Goal: Task Accomplishment & Management: Manage account settings

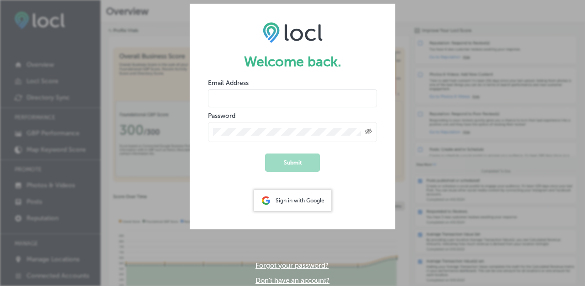
click at [269, 92] on input "email" at bounding box center [292, 98] width 169 height 18
click at [366, 217] on form "Welcome back. Email Address Password Created with Sketch. Submit Sign in with G…" at bounding box center [292, 117] width 205 height 226
click at [268, 94] on input "email" at bounding box center [292, 98] width 169 height 18
click at [289, 98] on input "[PERSON_NAME][EMAIL_ADDRESS][DOMAIN_NAME]" at bounding box center [292, 98] width 169 height 18
type input "[PERSON_NAME][EMAIL_ADDRESS][DOMAIN_NAME]"
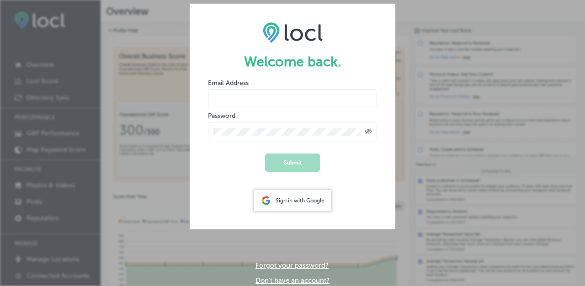
click at [274, 95] on input "email" at bounding box center [292, 98] width 169 height 18
click at [284, 99] on input "email" at bounding box center [292, 98] width 169 height 18
